Goal: Information Seeking & Learning: Learn about a topic

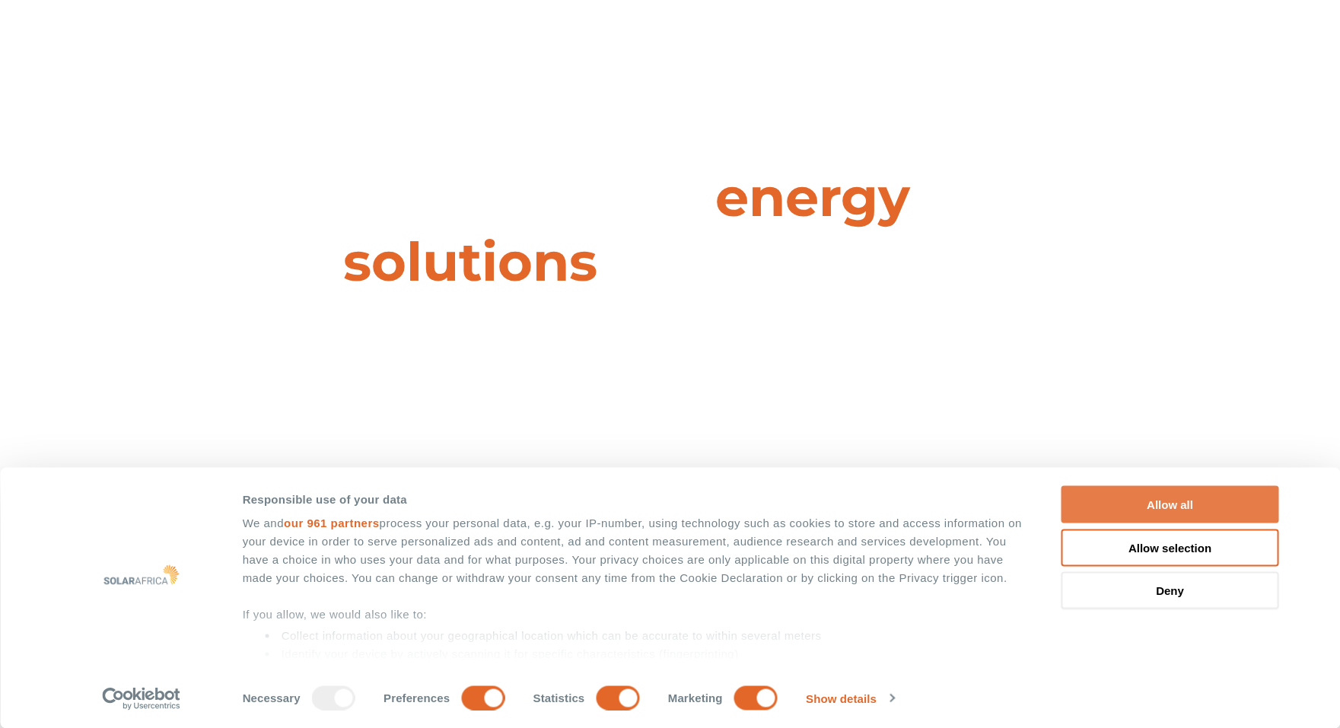
scroll to position [387, 0]
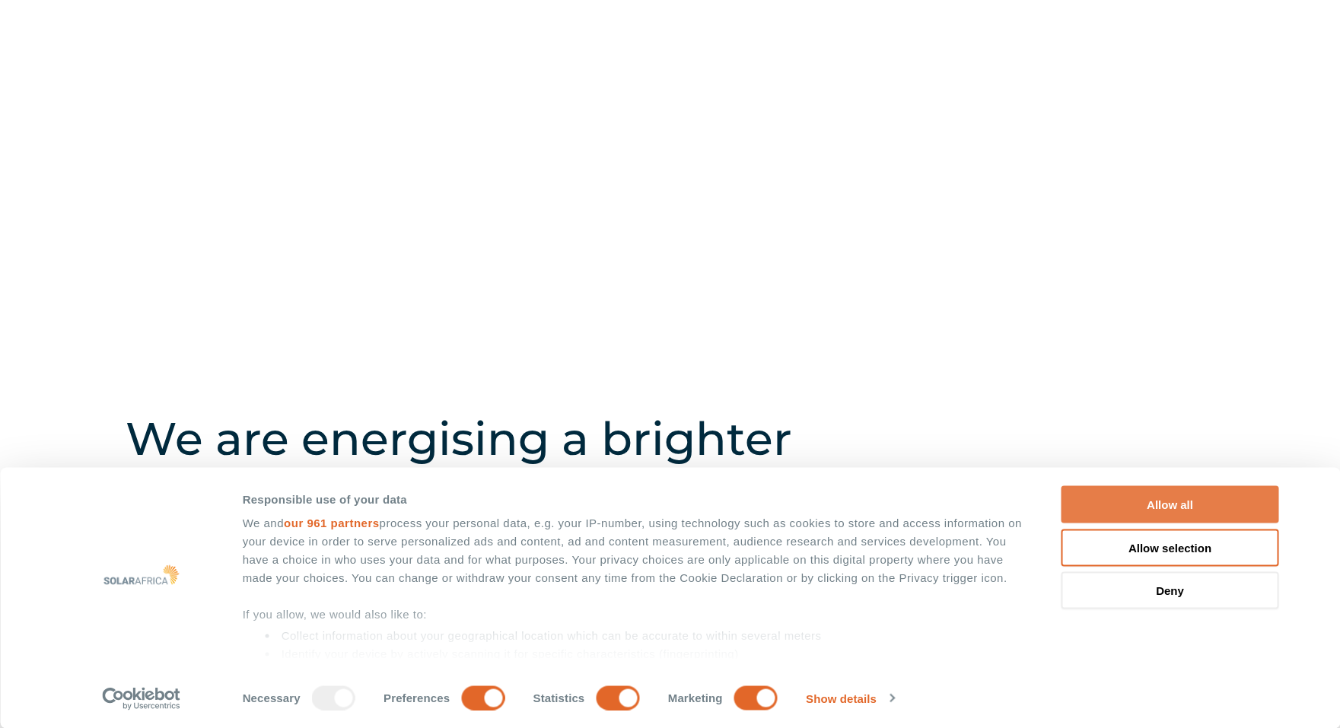
click at [1189, 502] on button "Allow all" at bounding box center [1171, 504] width 218 height 37
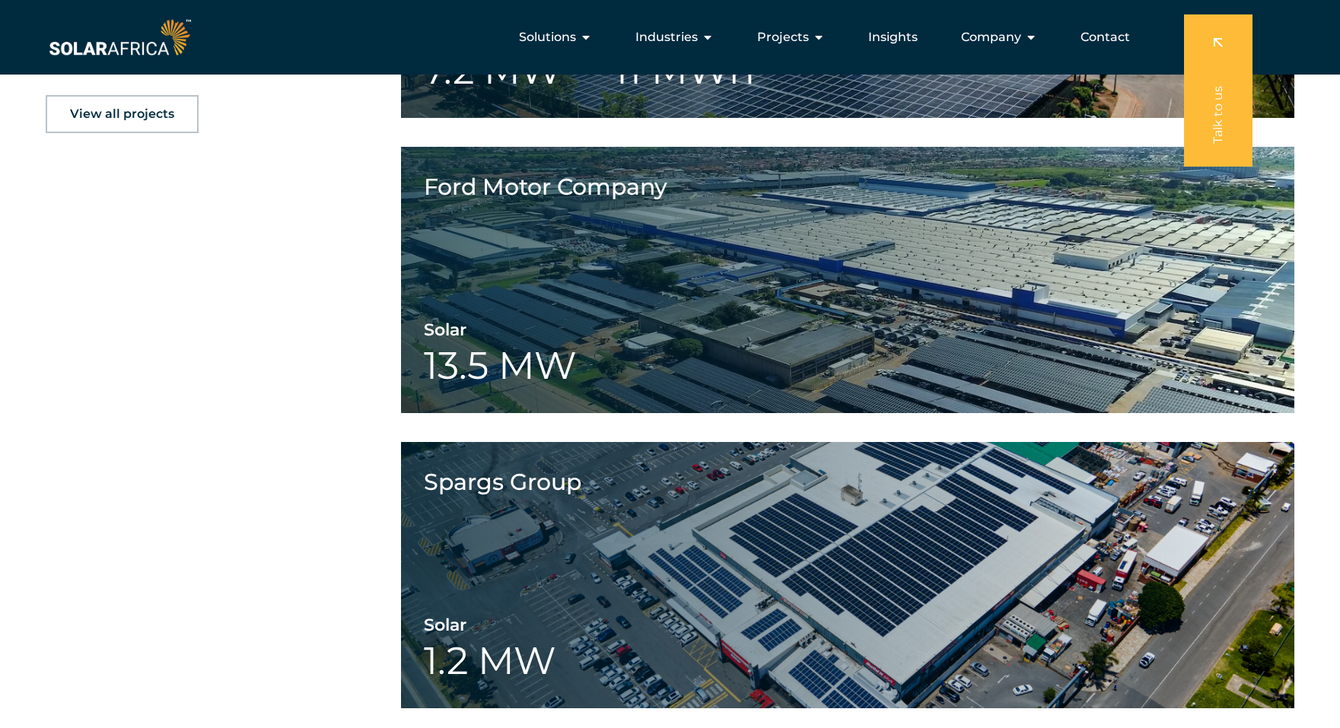
scroll to position [2353, 0]
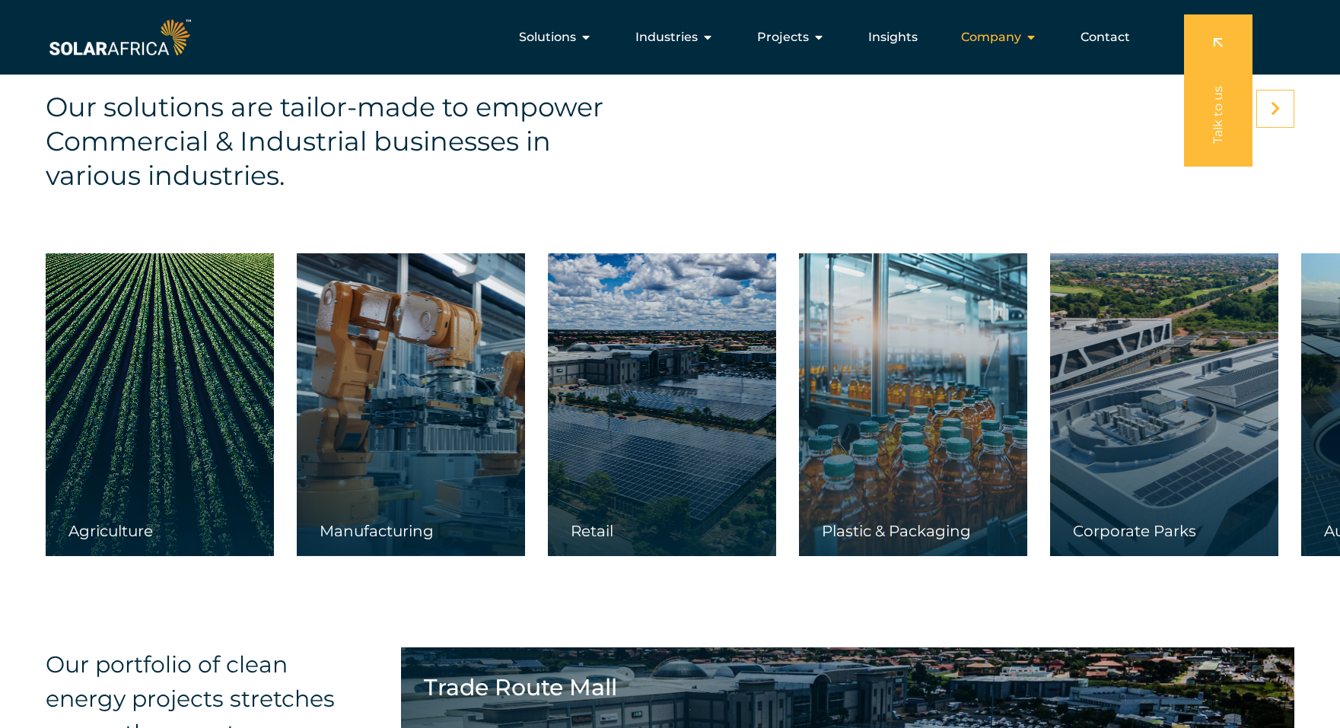
click at [1030, 36] on icon "Menu" at bounding box center [1031, 37] width 12 height 12
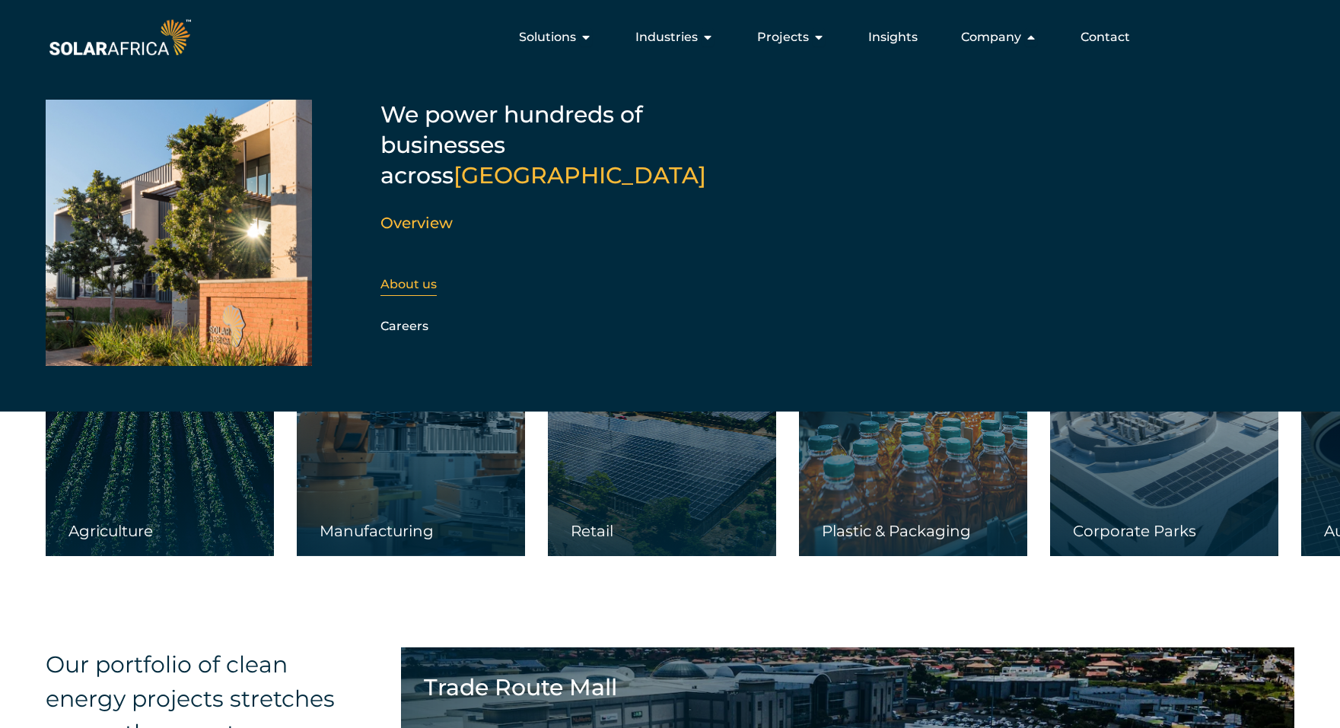
click at [388, 277] on link "About us" at bounding box center [408, 284] width 56 height 14
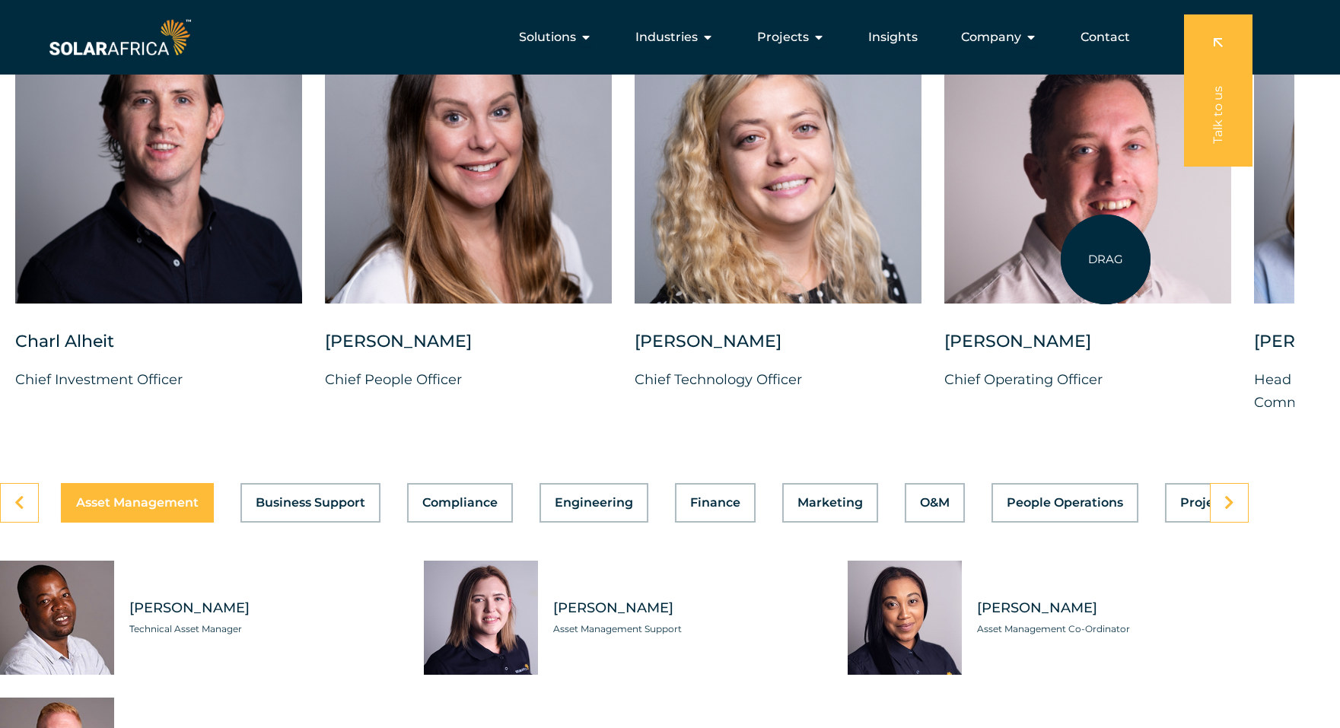
scroll to position [4020, 46]
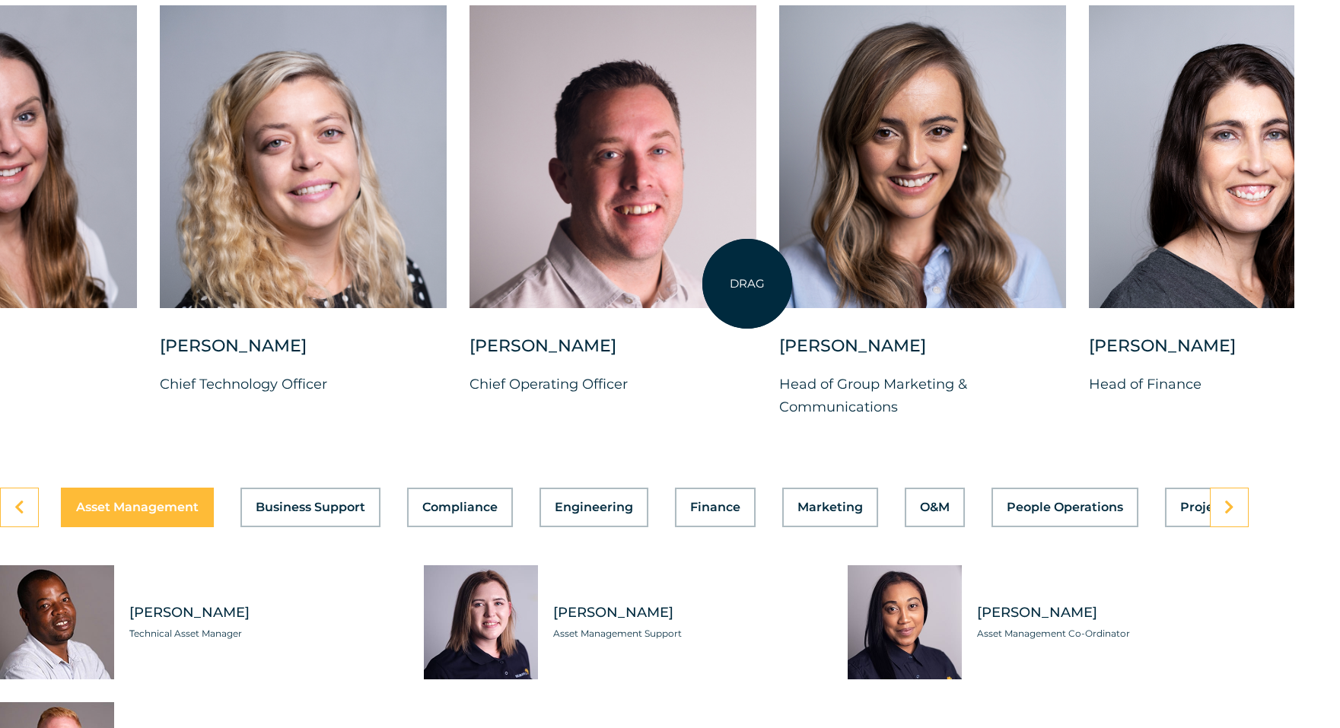
drag, startPoint x: 1222, startPoint y: 261, endPoint x: 747, endPoint y: 284, distance: 475.4
click at [747, 284] on div at bounding box center [613, 156] width 287 height 303
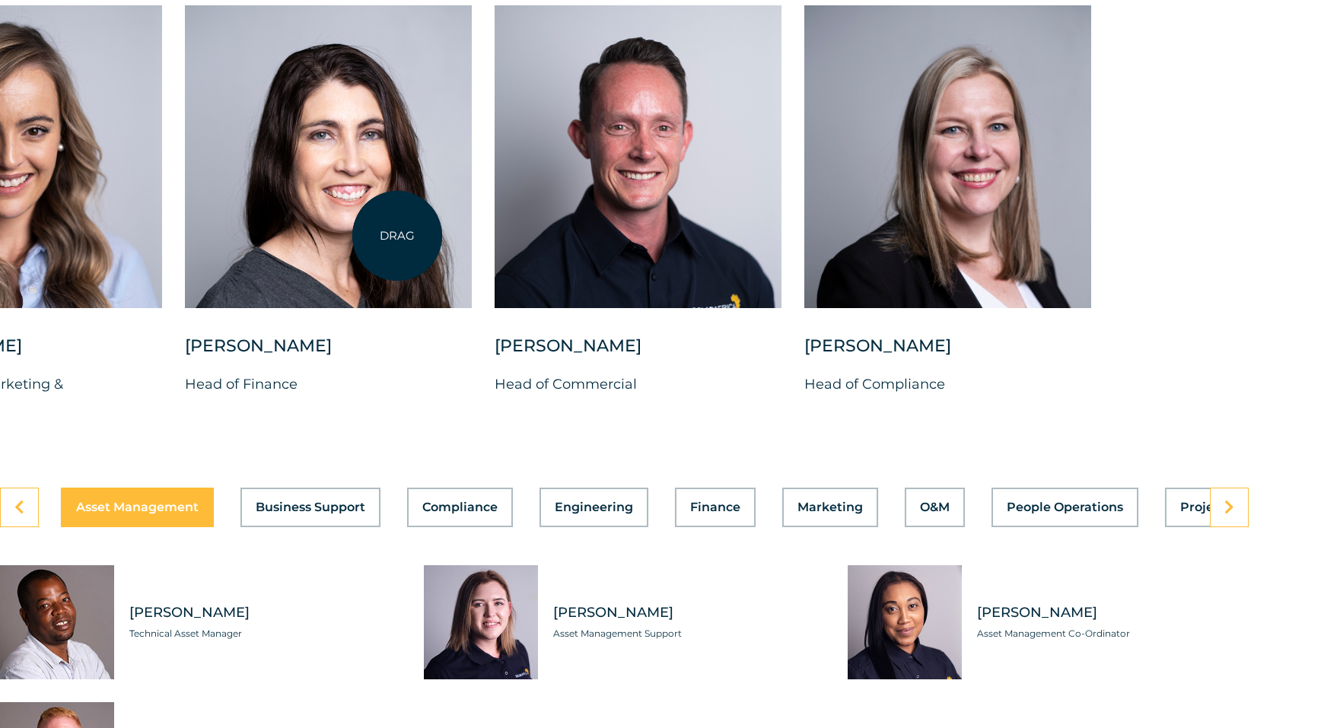
drag, startPoint x: 1157, startPoint y: 268, endPoint x: 396, endPoint y: 233, distance: 761.8
click at [396, 233] on div at bounding box center [328, 156] width 287 height 303
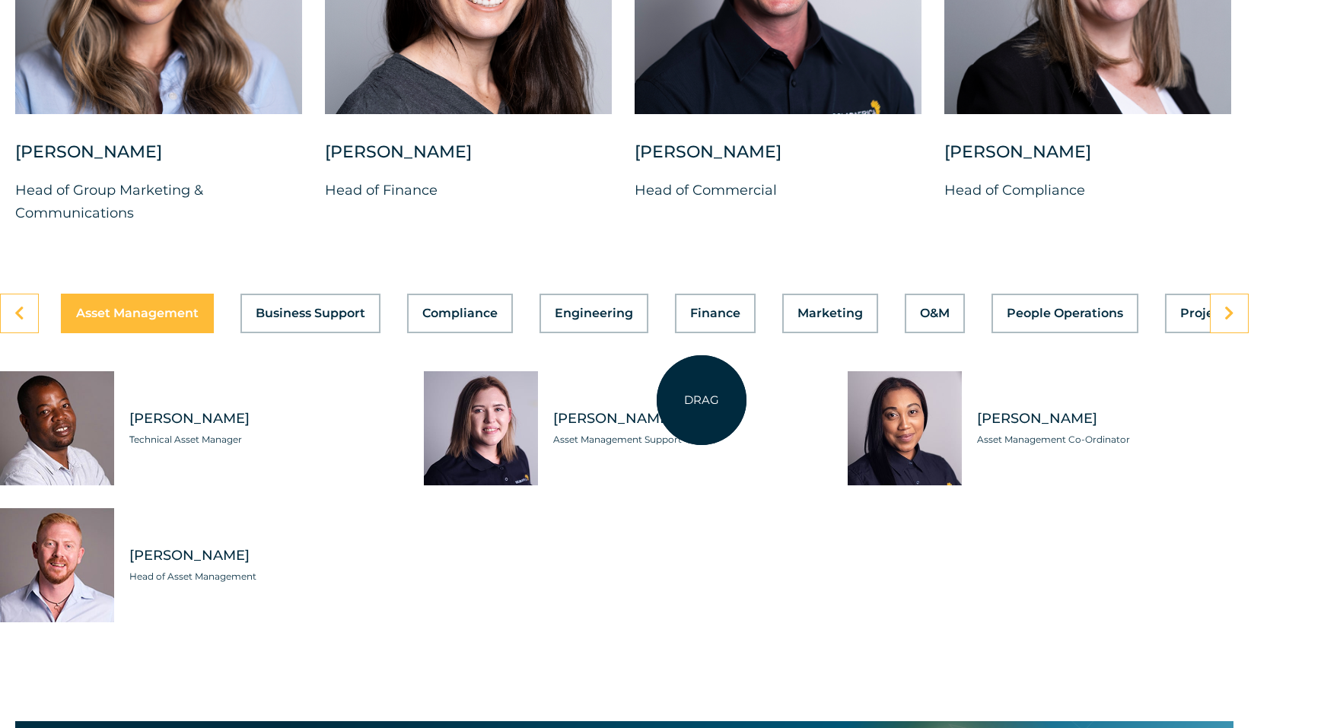
scroll to position [4335, 46]
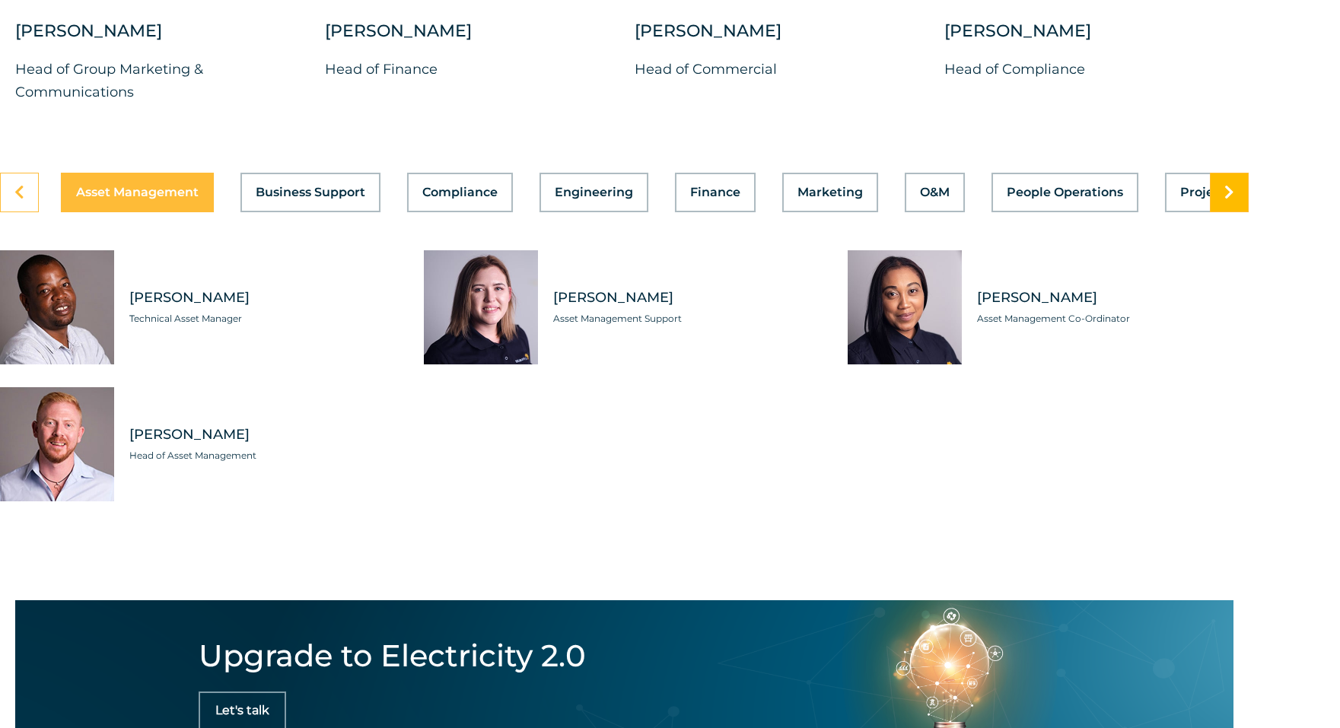
click at [1239, 212] on link at bounding box center [1229, 193] width 39 height 40
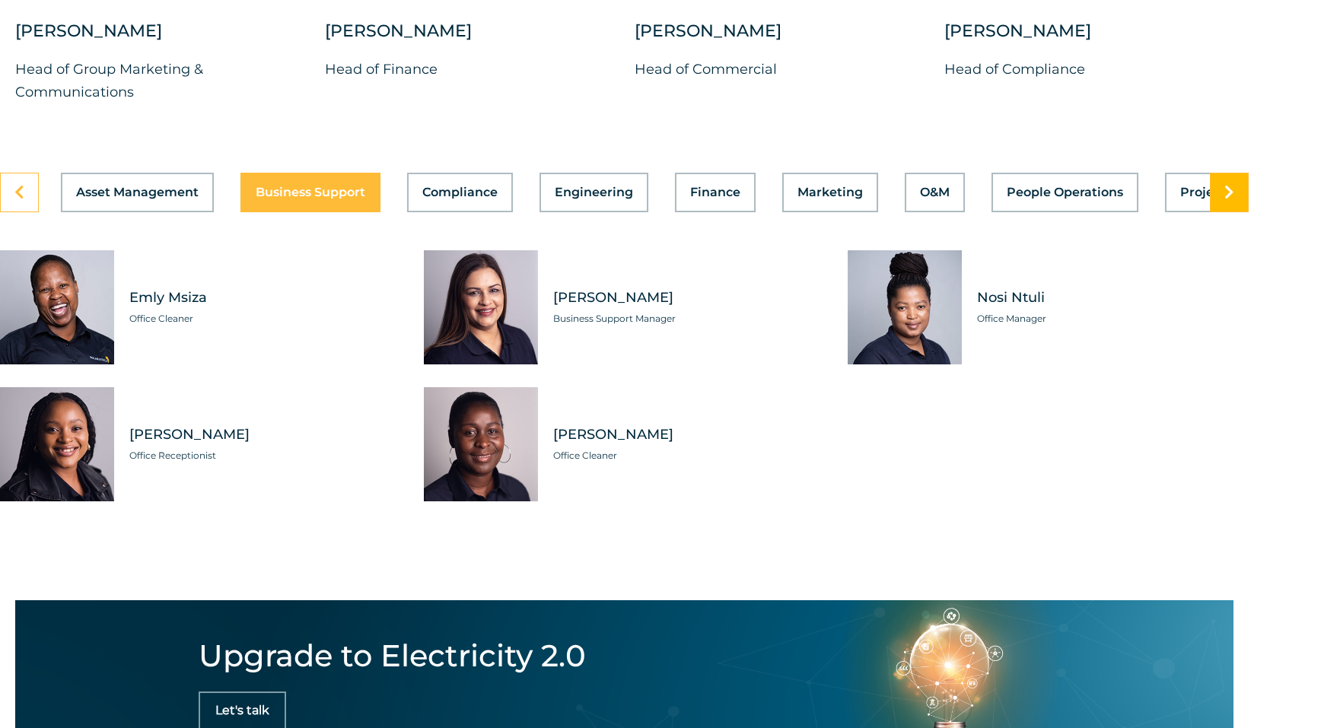
click at [1239, 212] on link at bounding box center [1229, 193] width 39 height 40
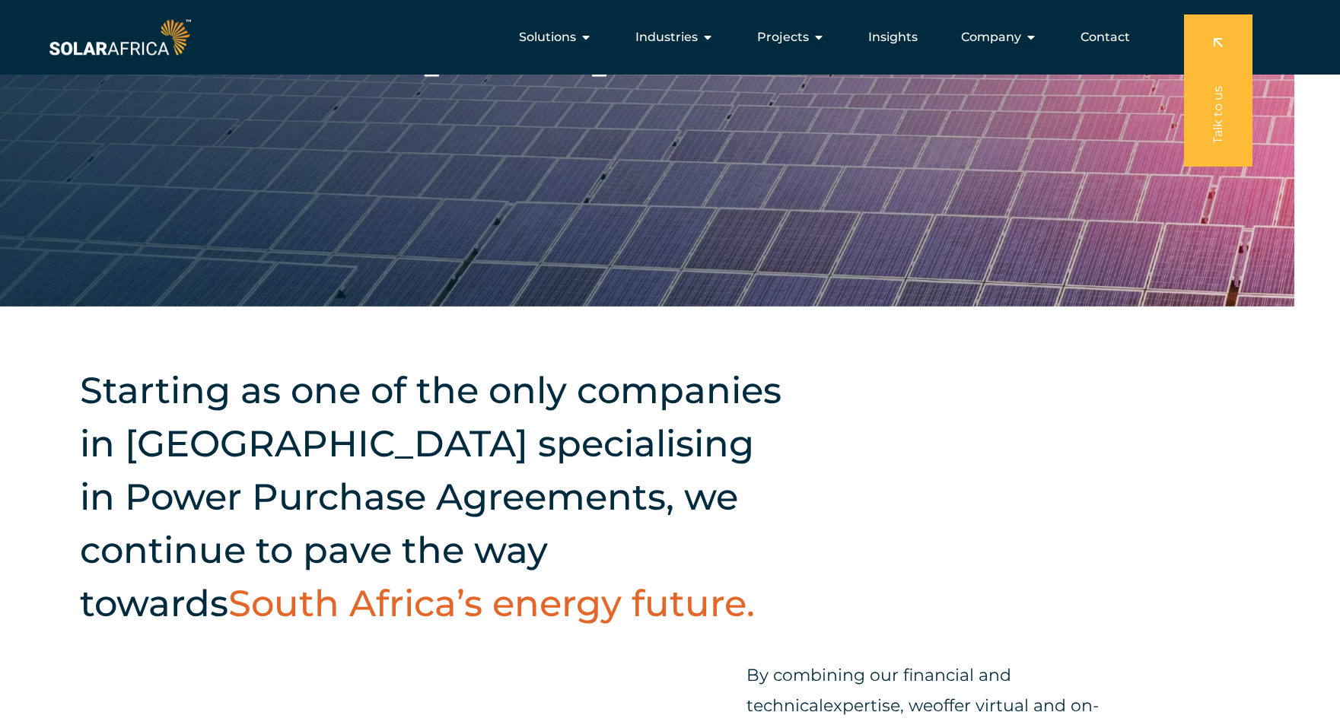
scroll to position [131, 46]
